Goal: Find specific page/section: Find specific page/section

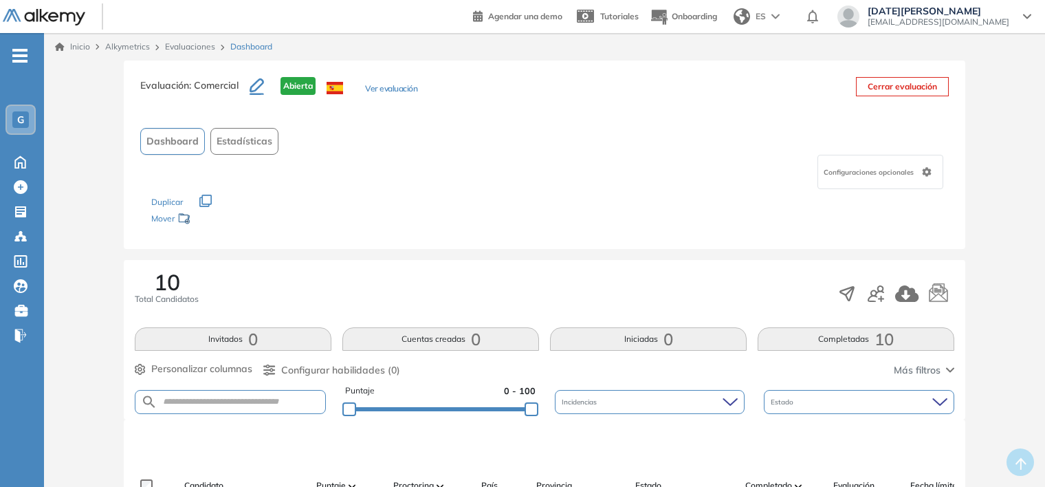
click at [186, 44] on link "Evaluaciones" at bounding box center [190, 46] width 50 height 10
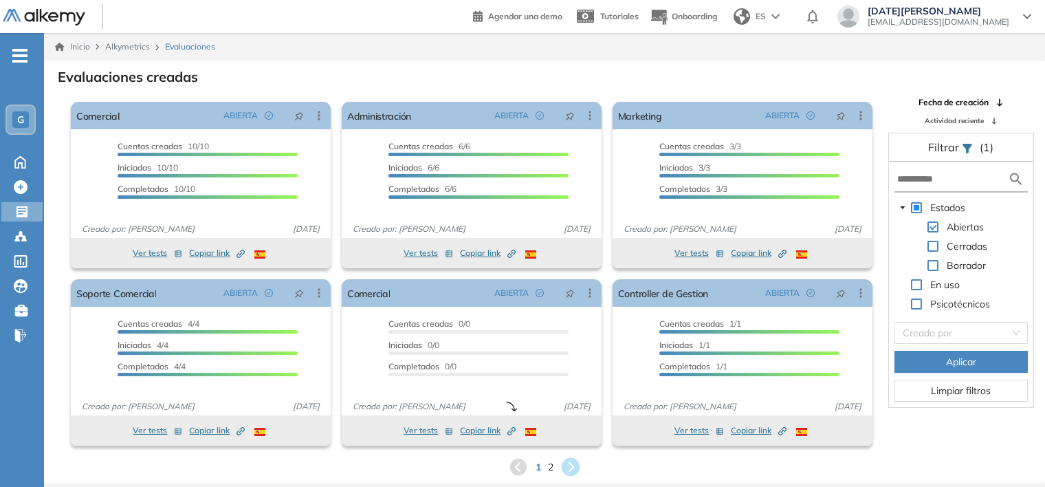
click at [569, 461] on icon at bounding box center [571, 467] width 19 height 19
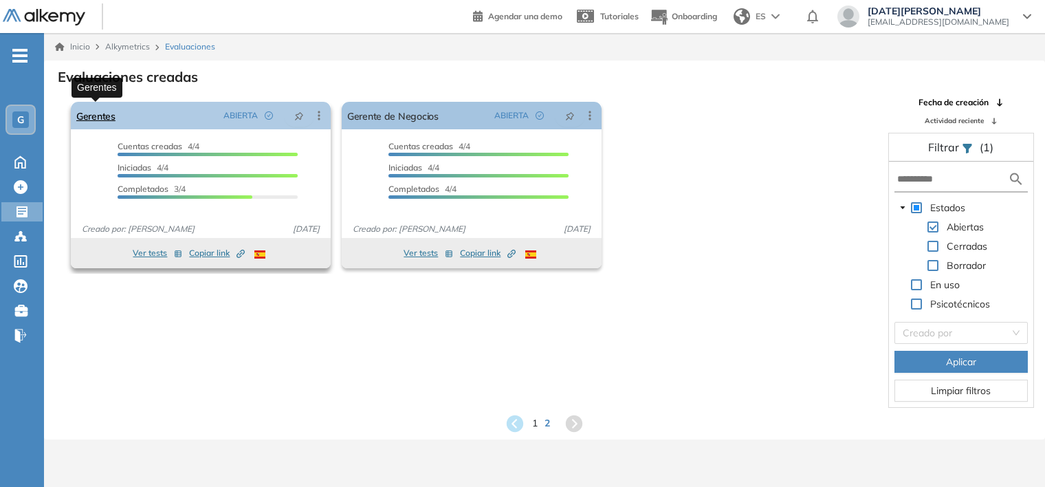
click at [94, 119] on link "Gerentes" at bounding box center [95, 116] width 39 height 28
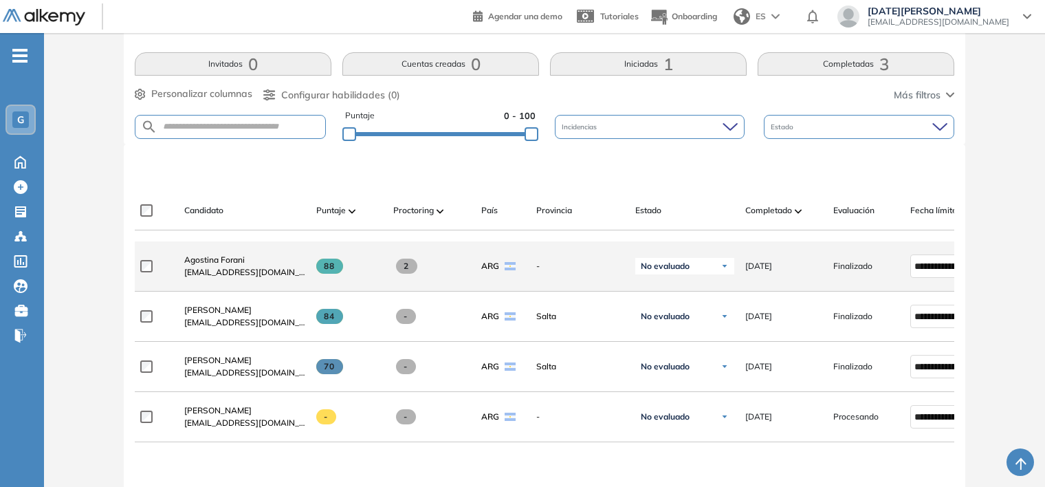
scroll to position [344, 0]
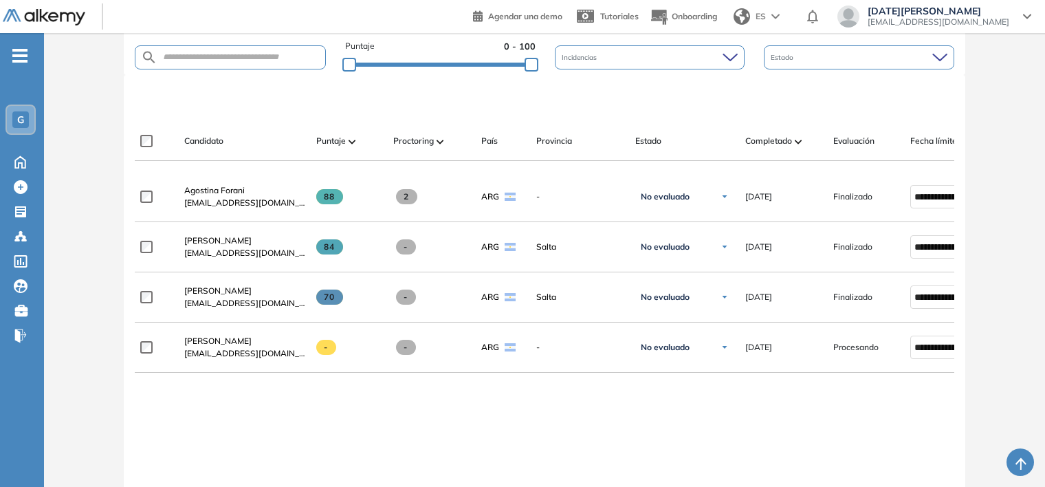
scroll to position [481, 0]
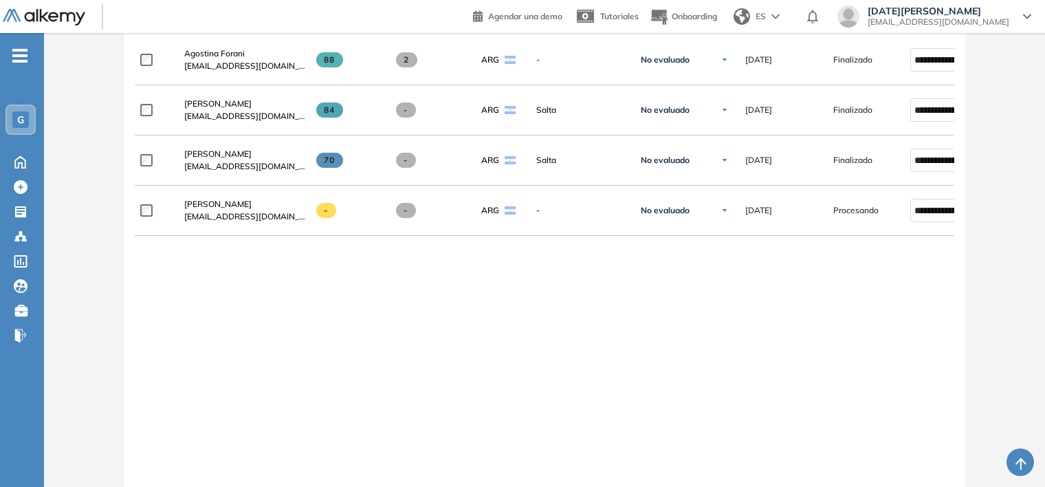
click at [292, 316] on div "**********" at bounding box center [545, 251] width 820 height 432
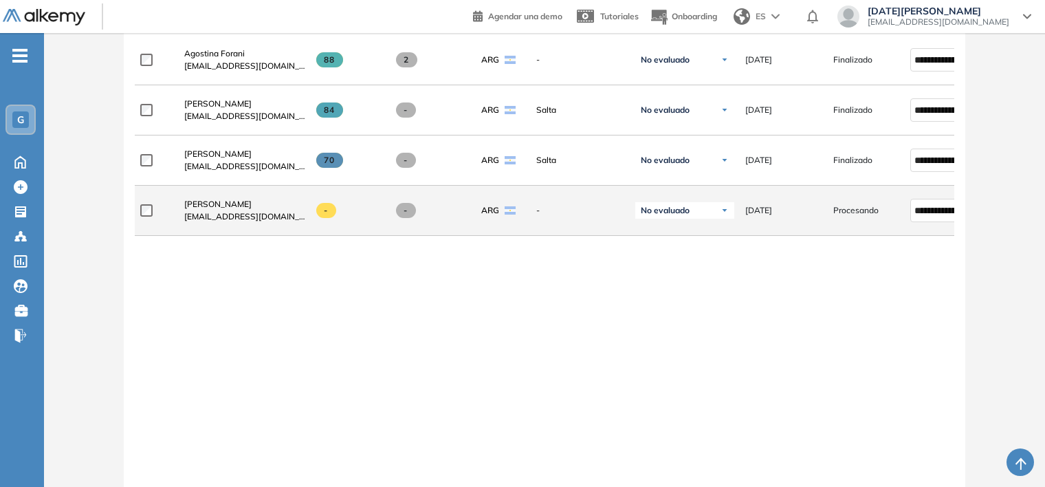
click at [328, 218] on span at bounding box center [326, 210] width 20 height 15
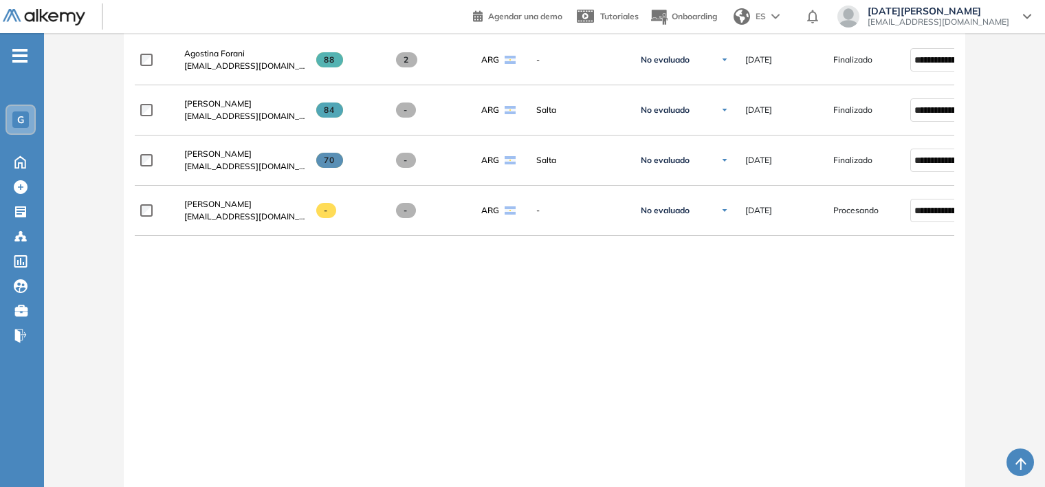
click at [521, 351] on div "**********" at bounding box center [545, 251] width 820 height 432
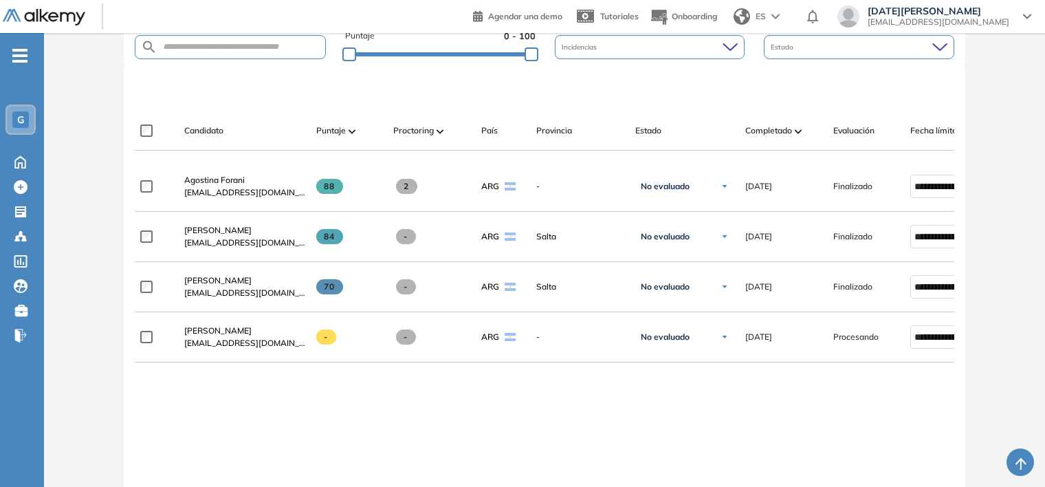
scroll to position [344, 0]
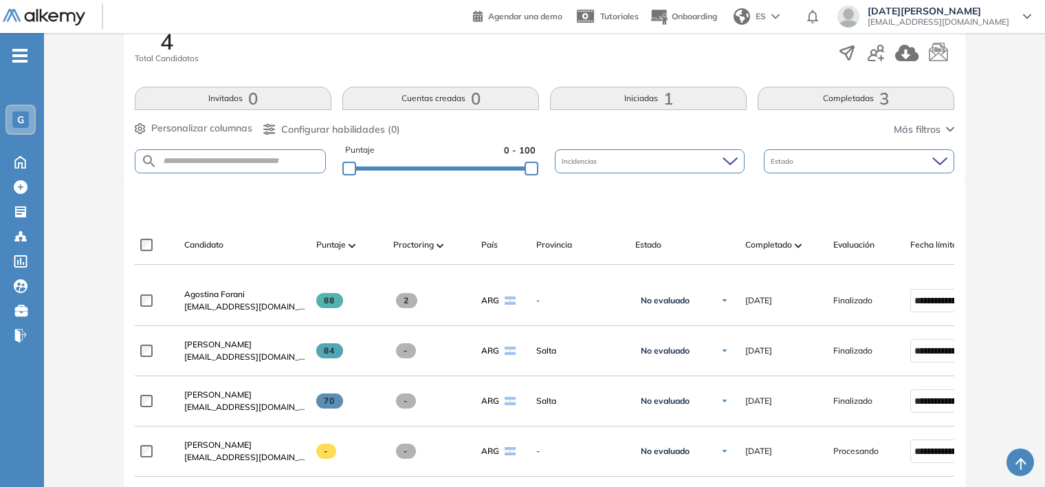
scroll to position [275, 0]
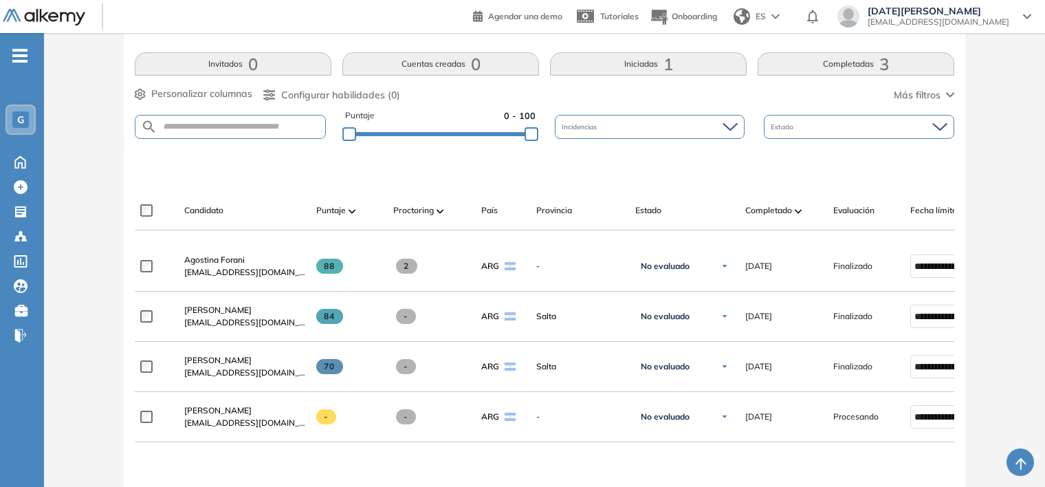
click at [278, 175] on div at bounding box center [548, 167] width 820 height 41
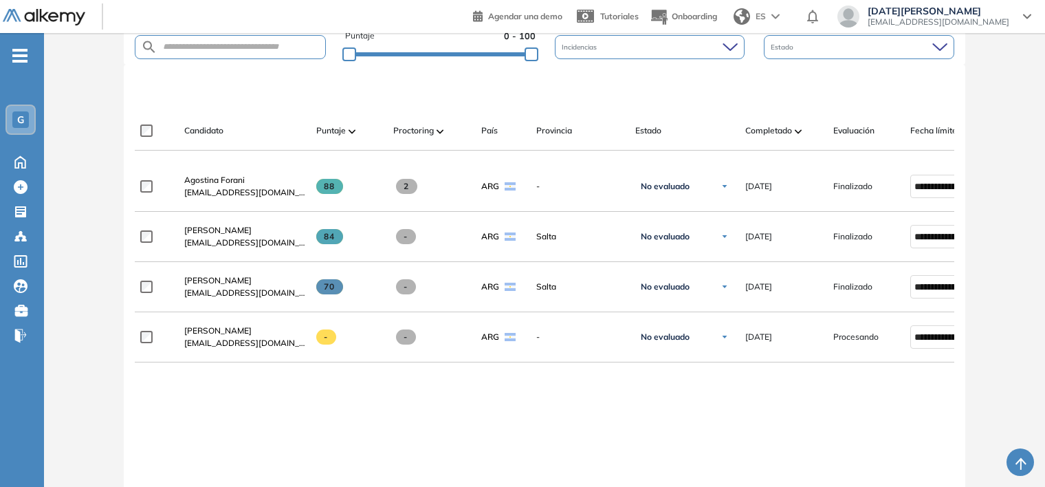
scroll to position [413, 0]
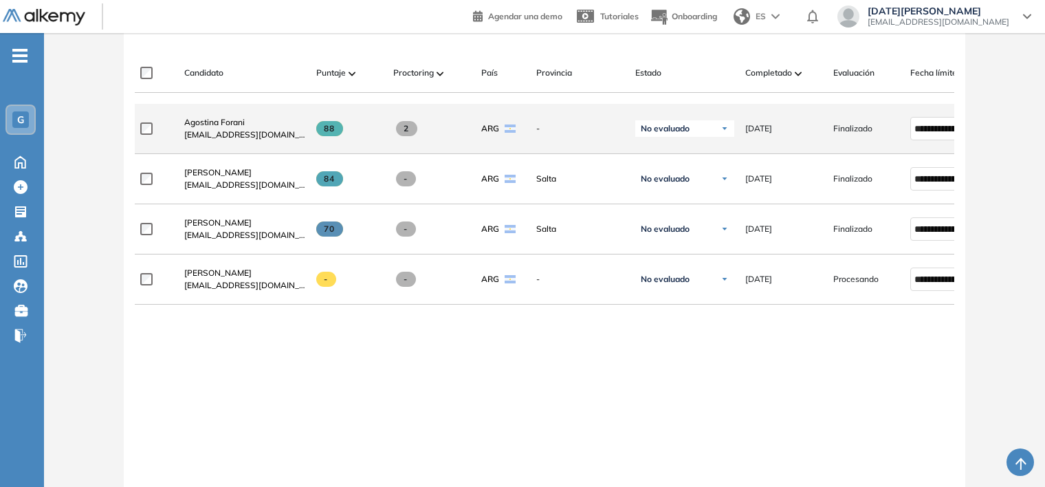
click at [407, 135] on span "2" at bounding box center [406, 128] width 21 height 15
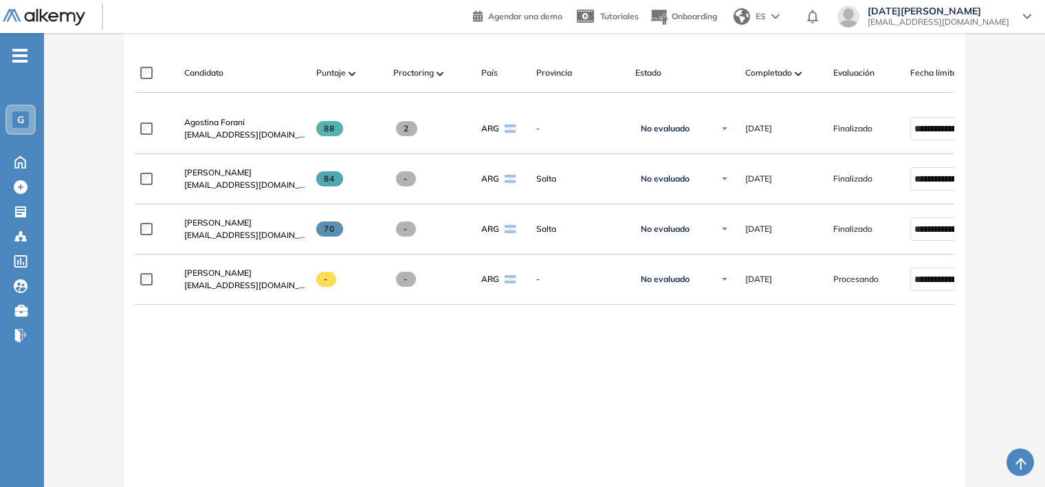
click at [439, 73] on img at bounding box center [440, 74] width 7 height 4
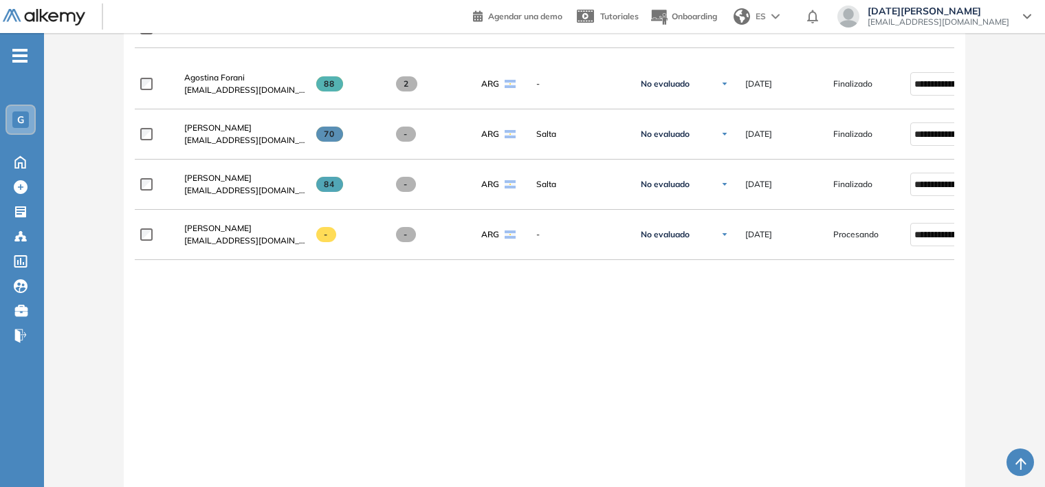
scroll to position [481, 0]
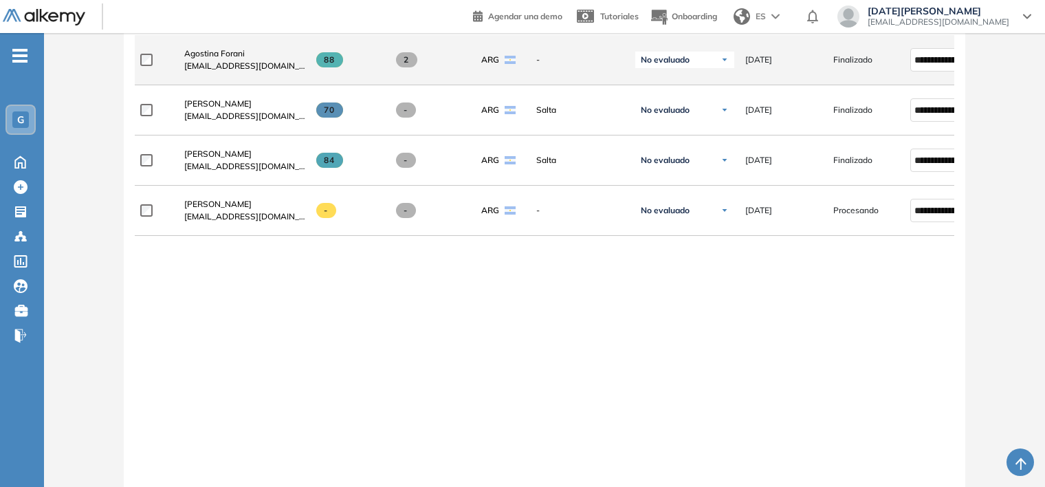
click at [406, 67] on span "2" at bounding box center [406, 59] width 21 height 15
click at [518, 61] on div "ARG" at bounding box center [503, 60] width 44 height 12
click at [719, 68] on div "No evaluado" at bounding box center [684, 60] width 99 height 17
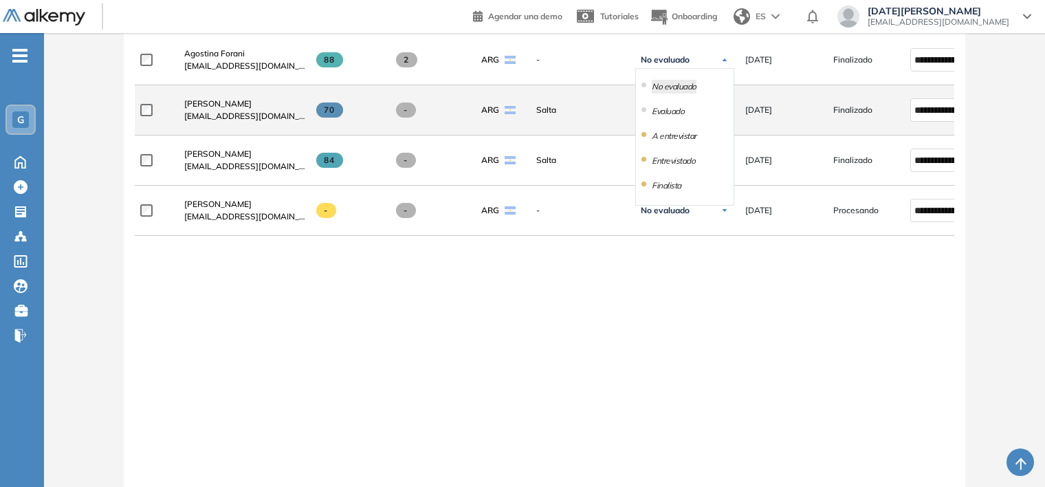
click at [665, 114] on li "Evaluado" at bounding box center [668, 112] width 32 height 14
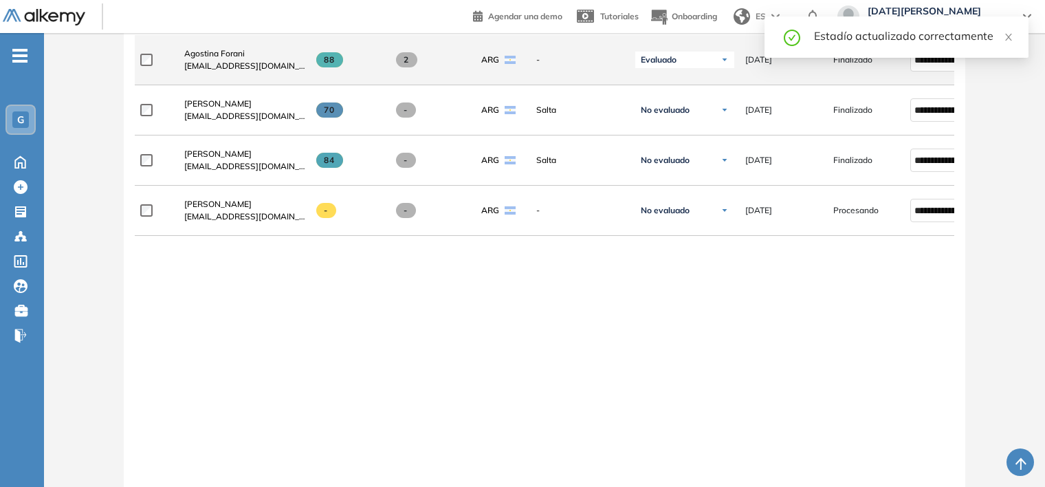
click at [415, 67] on div "2" at bounding box center [431, 59] width 77 height 15
drag, startPoint x: 408, startPoint y: 62, endPoint x: 405, endPoint y: 72, distance: 10.2
click at [405, 67] on span at bounding box center [406, 59] width 21 height 15
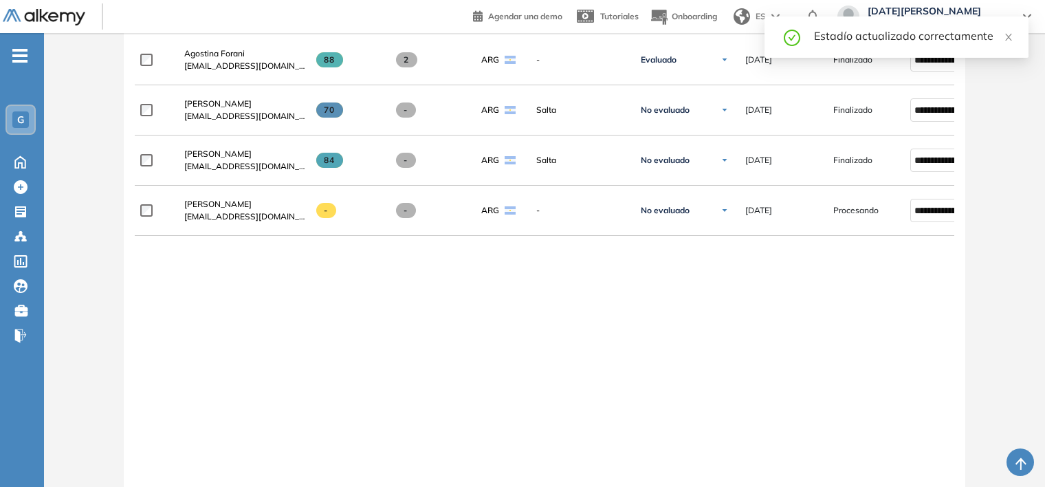
click at [590, 334] on div "**********" at bounding box center [545, 251] width 820 height 432
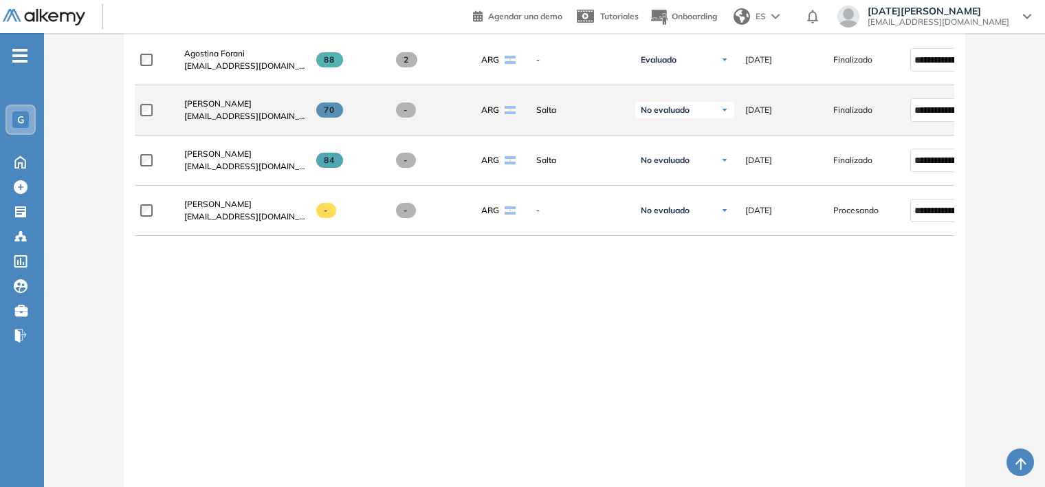
click at [410, 118] on span at bounding box center [406, 109] width 20 height 15
click at [409, 118] on span at bounding box center [406, 109] width 20 height 15
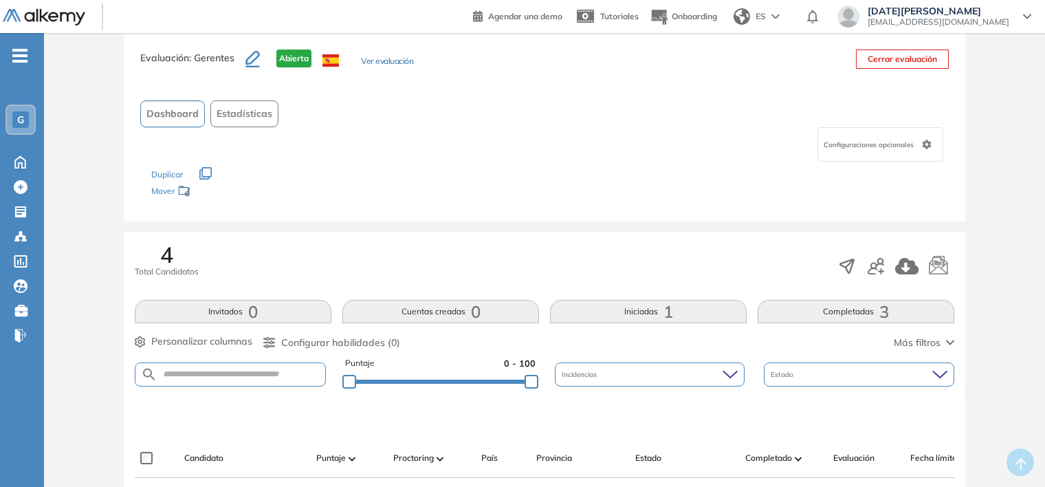
scroll to position [0, 0]
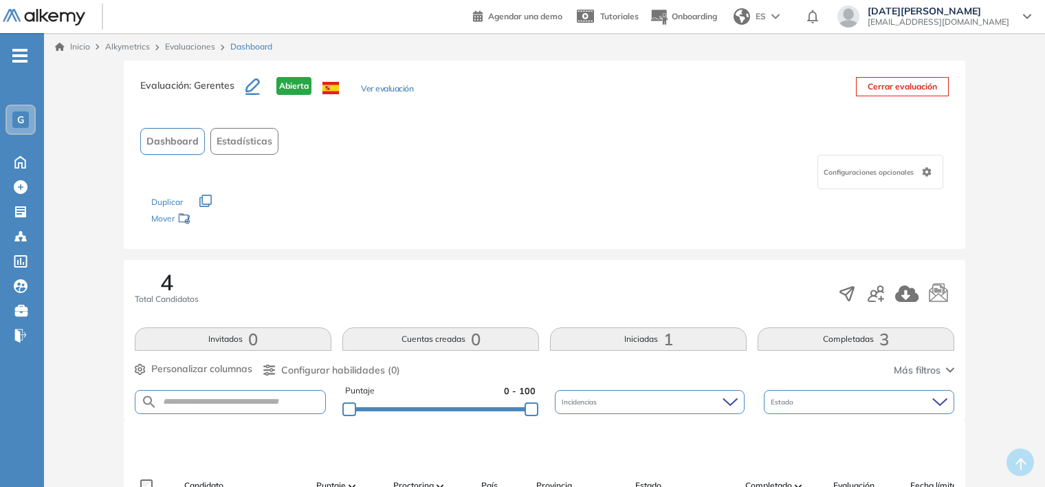
click at [190, 49] on link "Evaluaciones" at bounding box center [190, 46] width 50 height 10
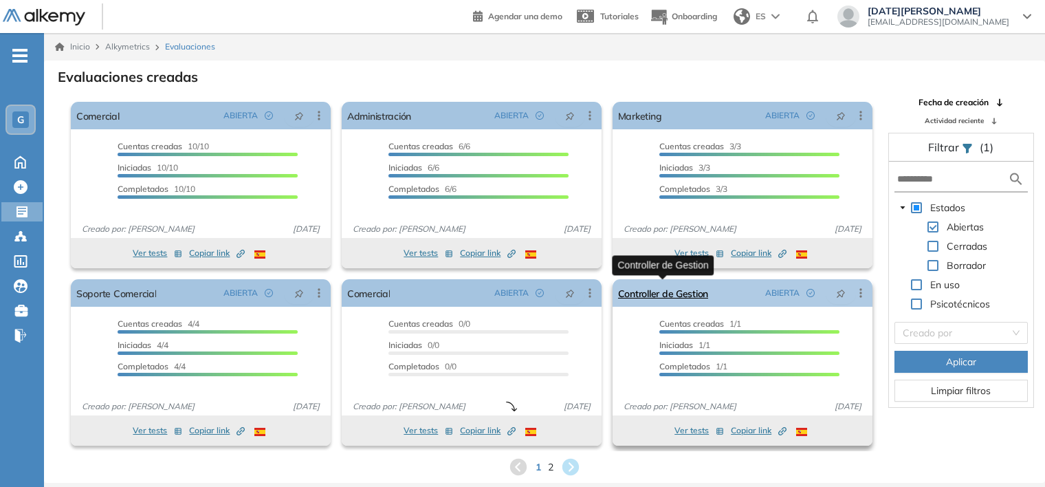
click at [665, 293] on link "Controller de Gestion" at bounding box center [663, 293] width 90 height 28
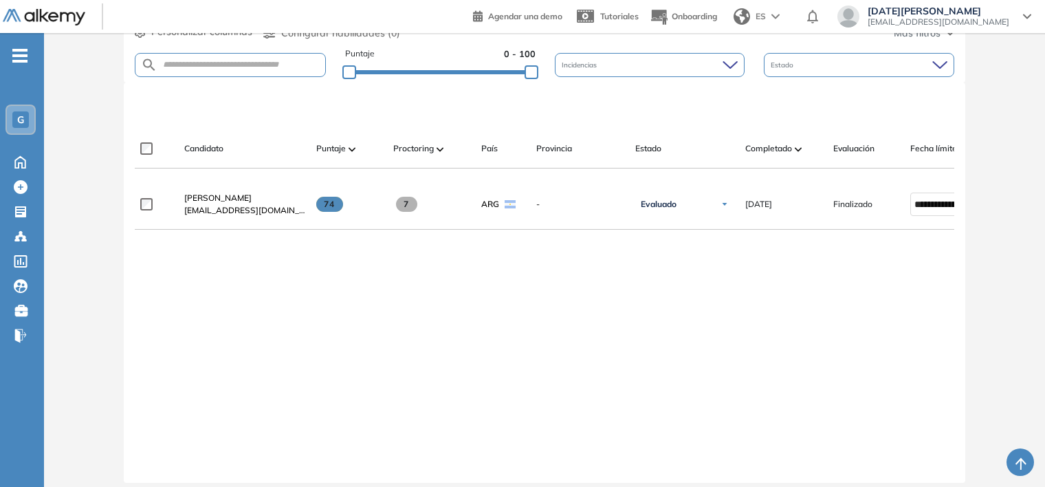
scroll to position [344, 0]
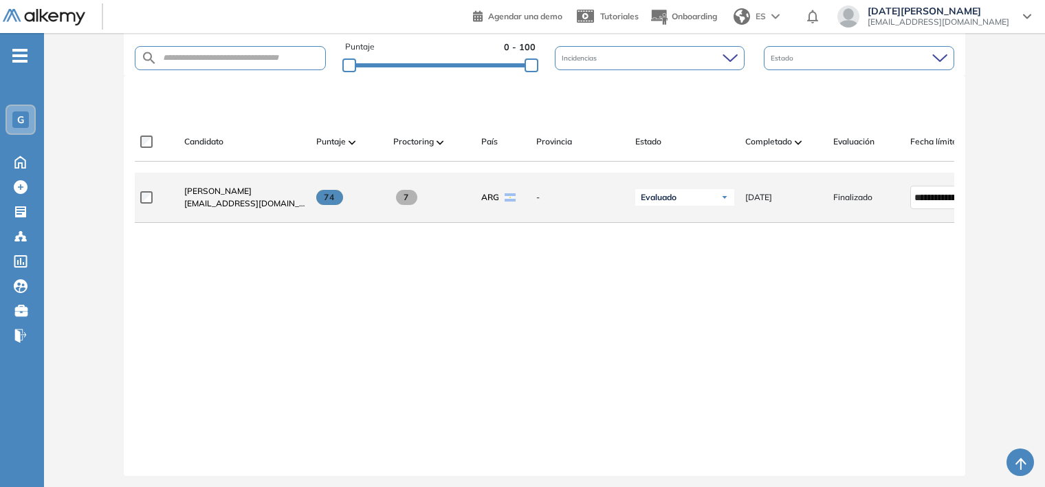
click at [408, 204] on span "7" at bounding box center [406, 197] width 21 height 15
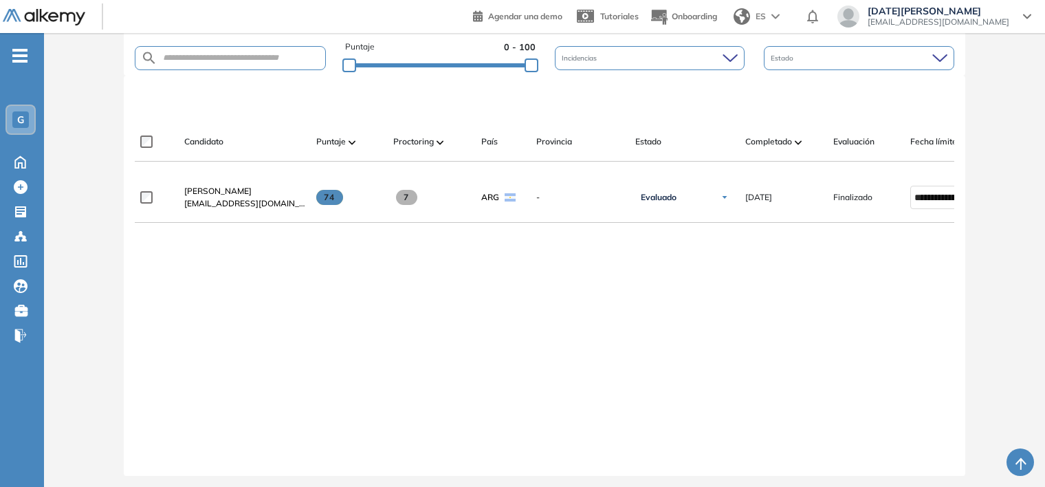
click at [434, 142] on div "Proctoring" at bounding box center [431, 141] width 77 height 17
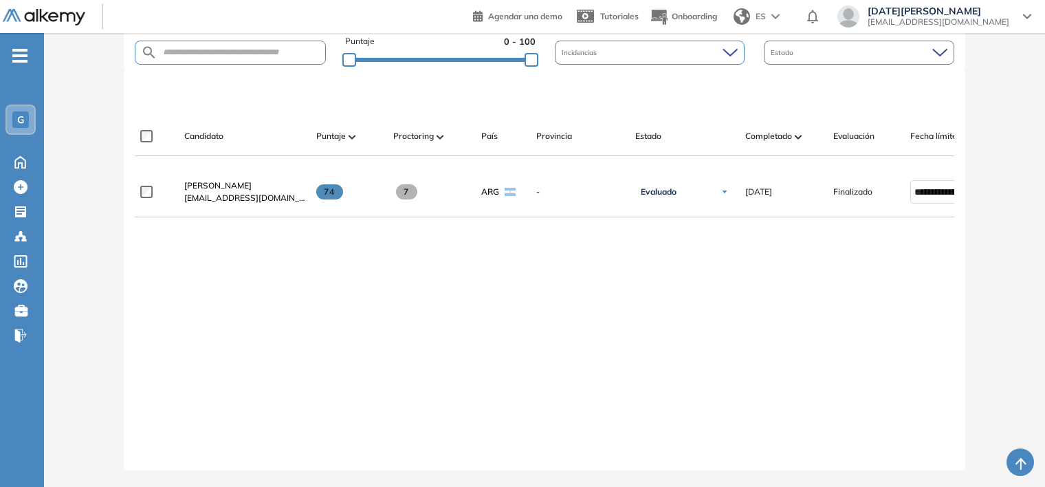
scroll to position [359, 0]
click at [417, 130] on span "Proctoring" at bounding box center [413, 136] width 41 height 12
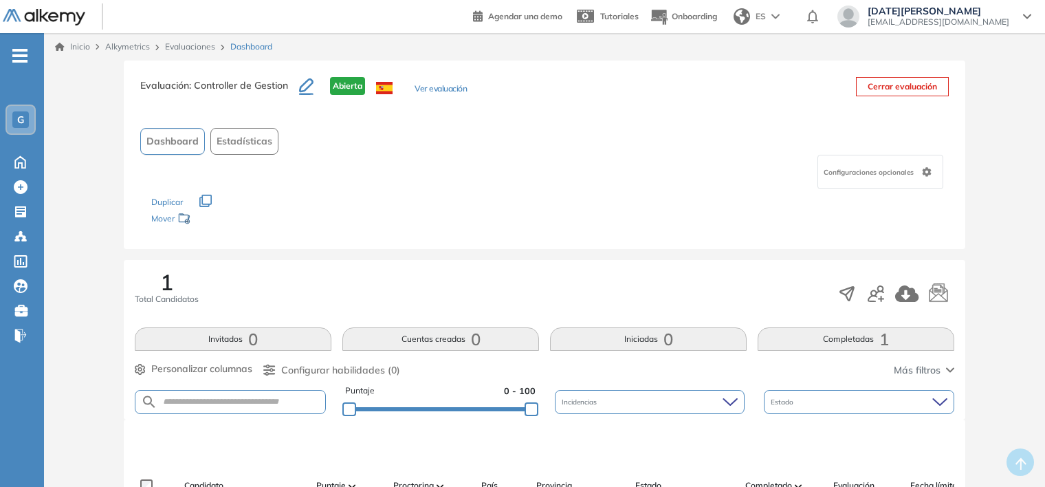
click at [182, 47] on link "Evaluaciones" at bounding box center [190, 46] width 50 height 10
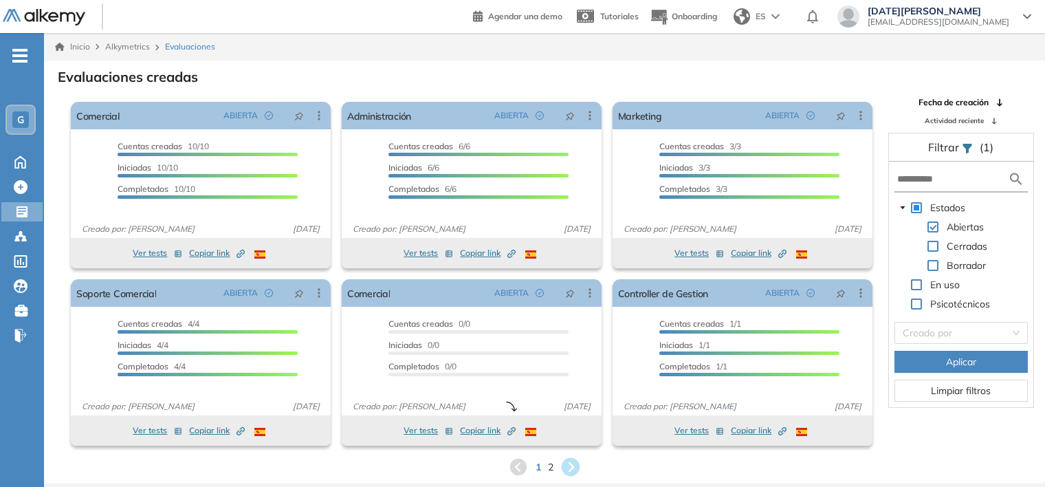
click at [575, 468] on icon at bounding box center [571, 467] width 19 height 19
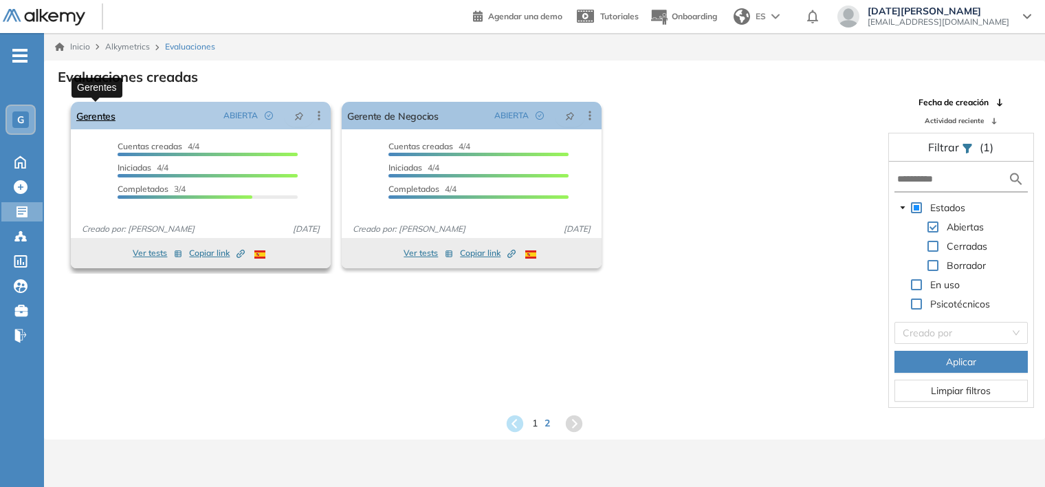
click at [90, 117] on link "Gerentes" at bounding box center [95, 116] width 39 height 28
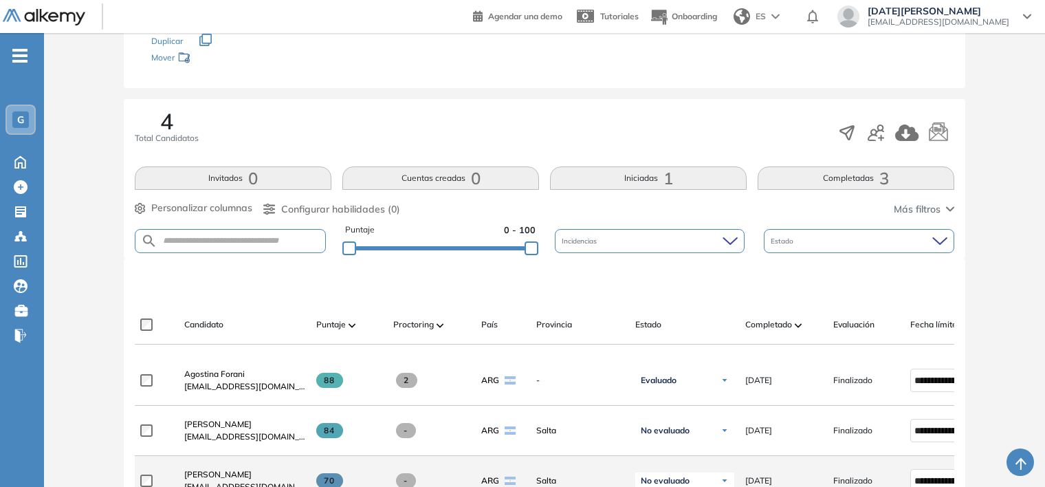
scroll to position [371, 0]
